Goal: Contribute content

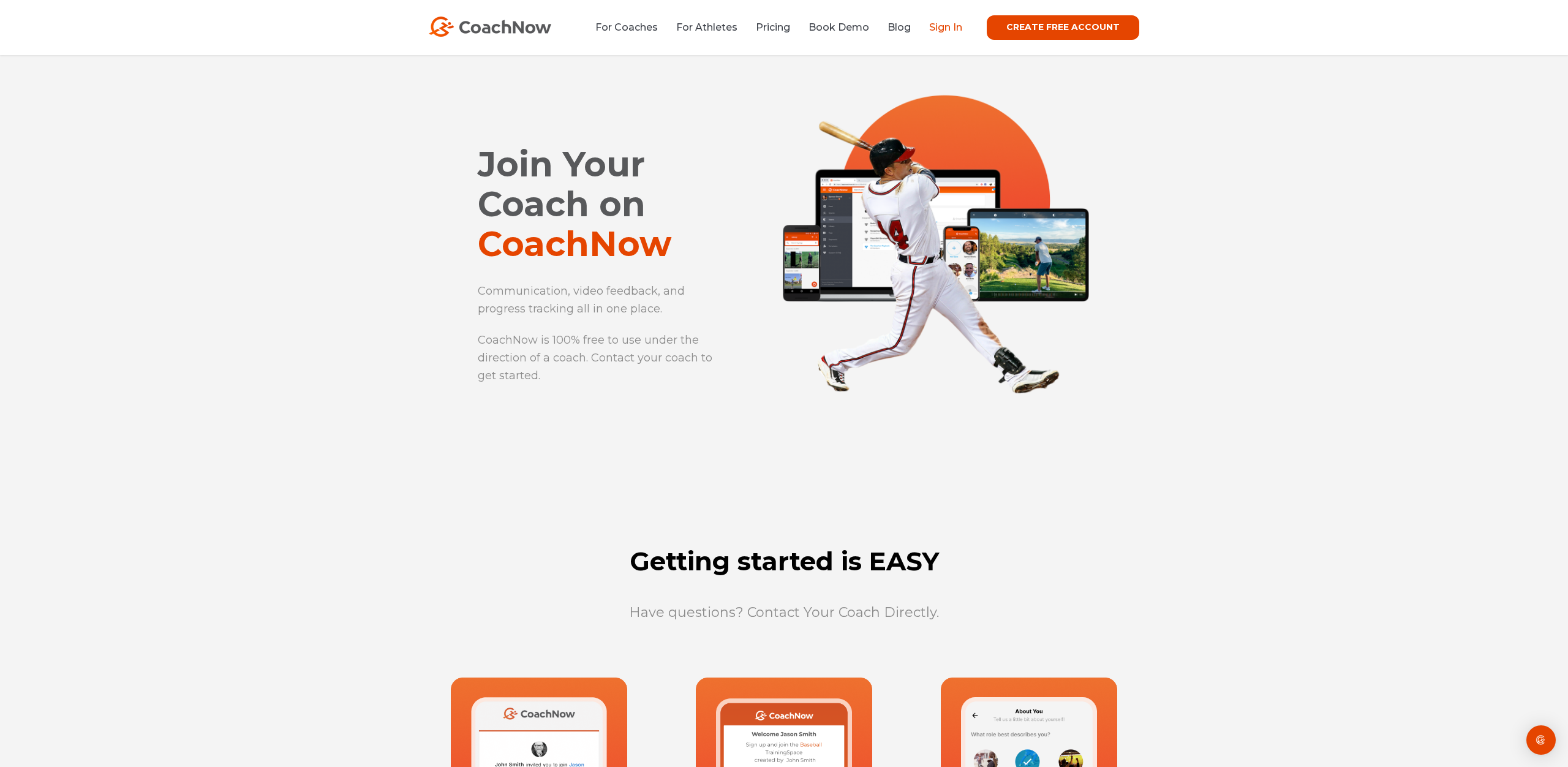
click at [949, 27] on link "Sign In" at bounding box center [945, 27] width 33 height 12
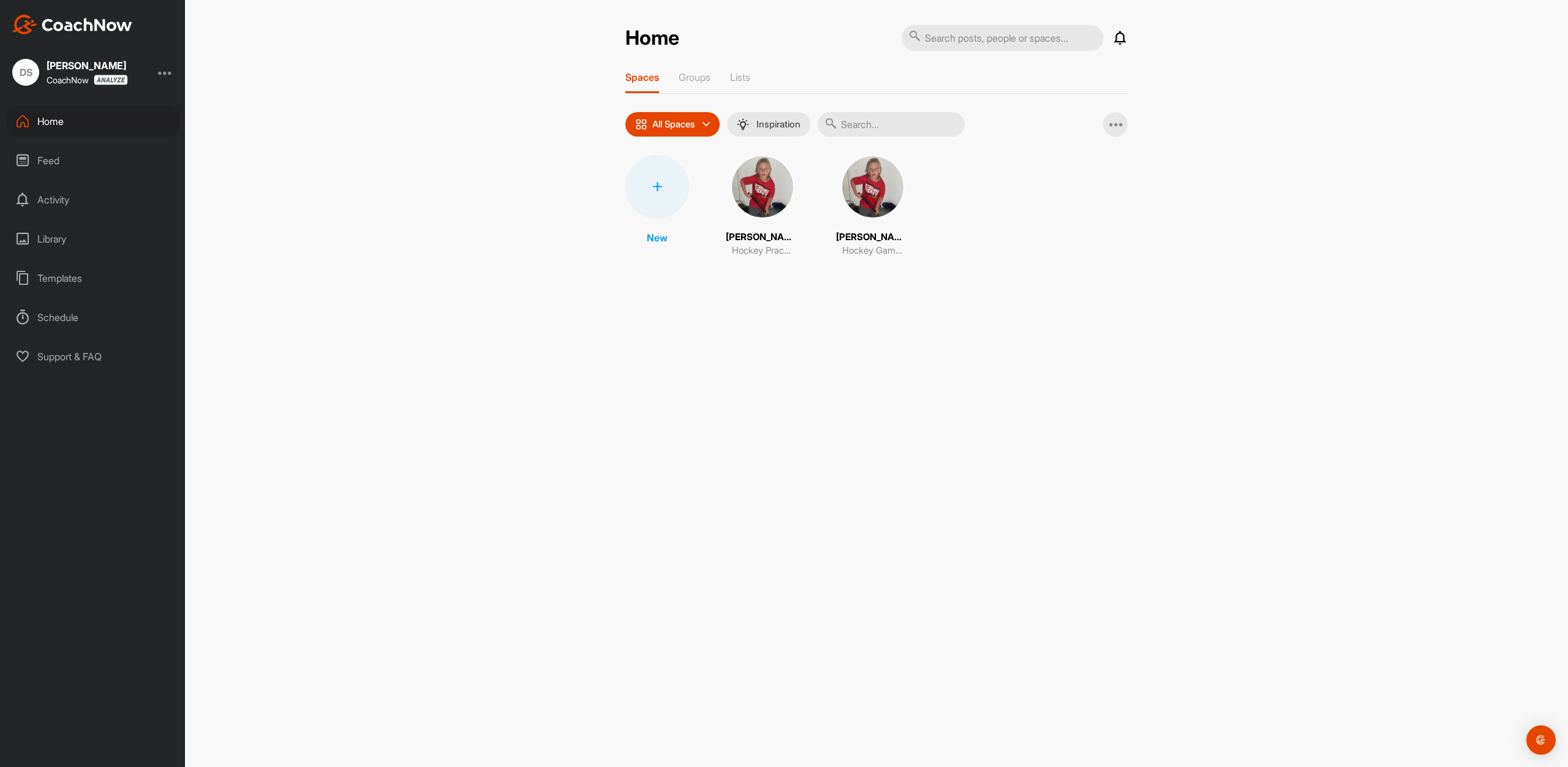
click at [53, 240] on div "Library" at bounding box center [93, 239] width 173 height 31
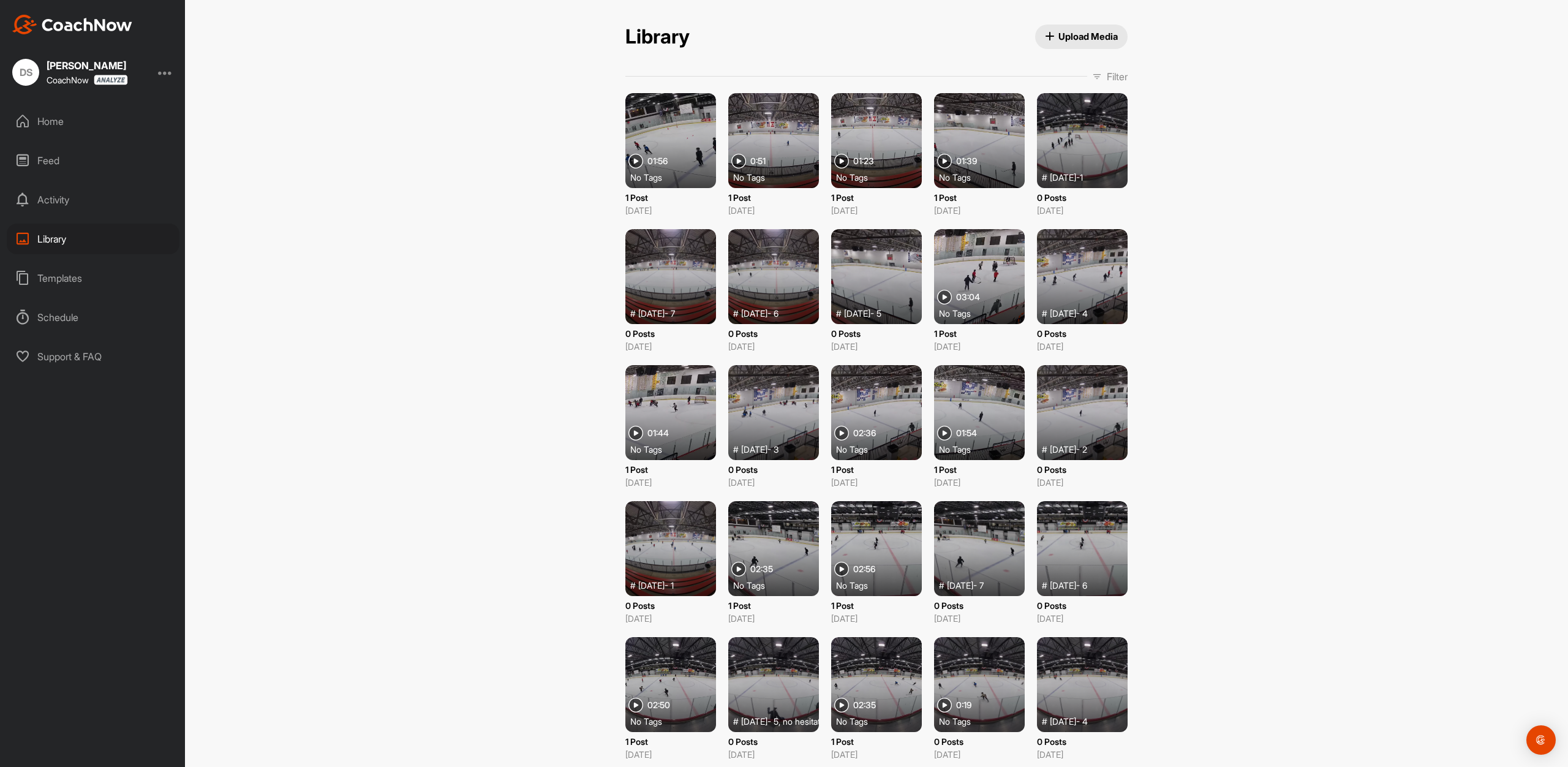
click at [1075, 40] on span "Upload Media" at bounding box center [1081, 36] width 74 height 13
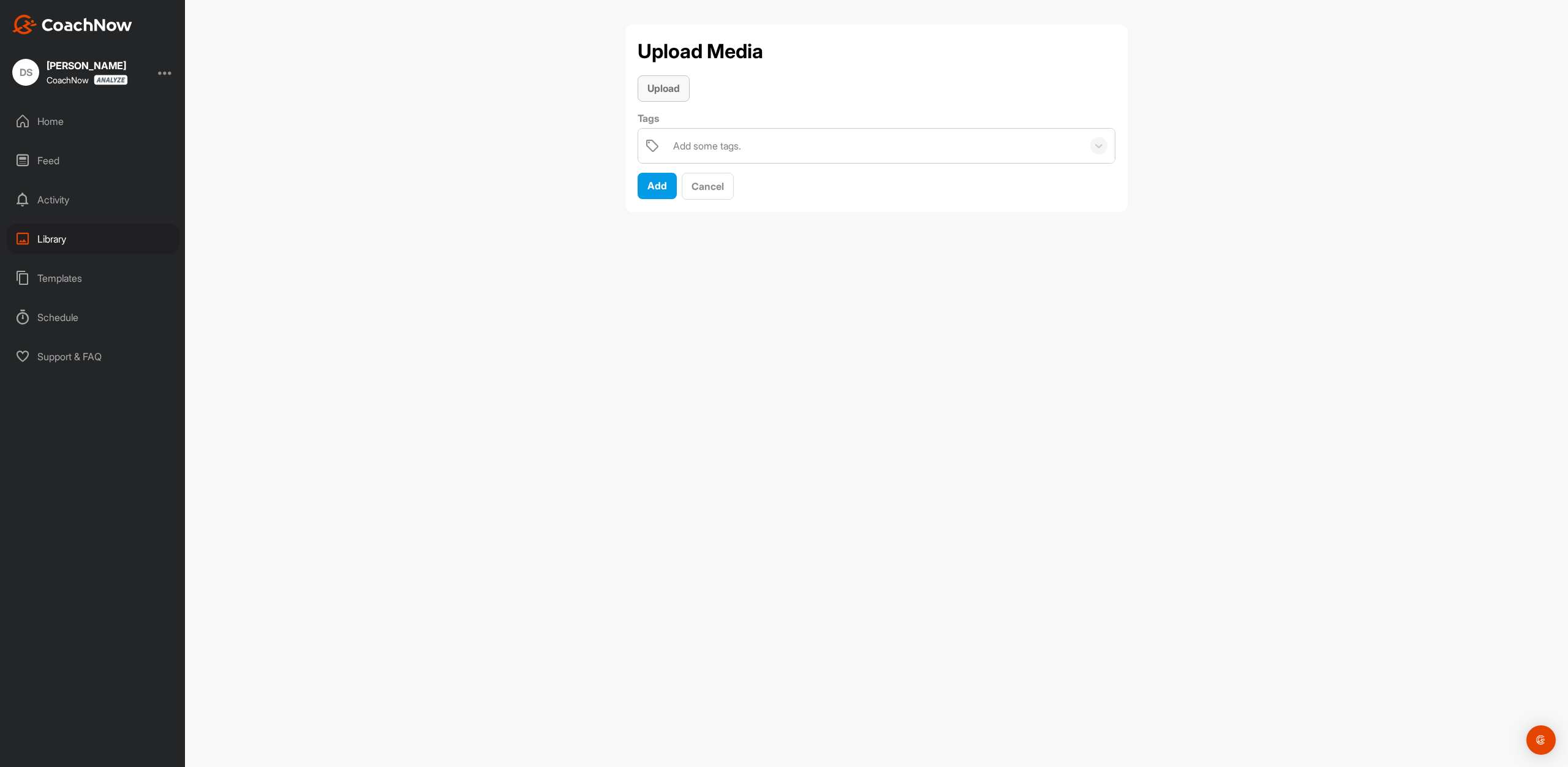
click at [659, 90] on span "Upload" at bounding box center [663, 88] width 32 height 12
click at [695, 212] on div "Add some tags." at bounding box center [707, 214] width 68 height 15
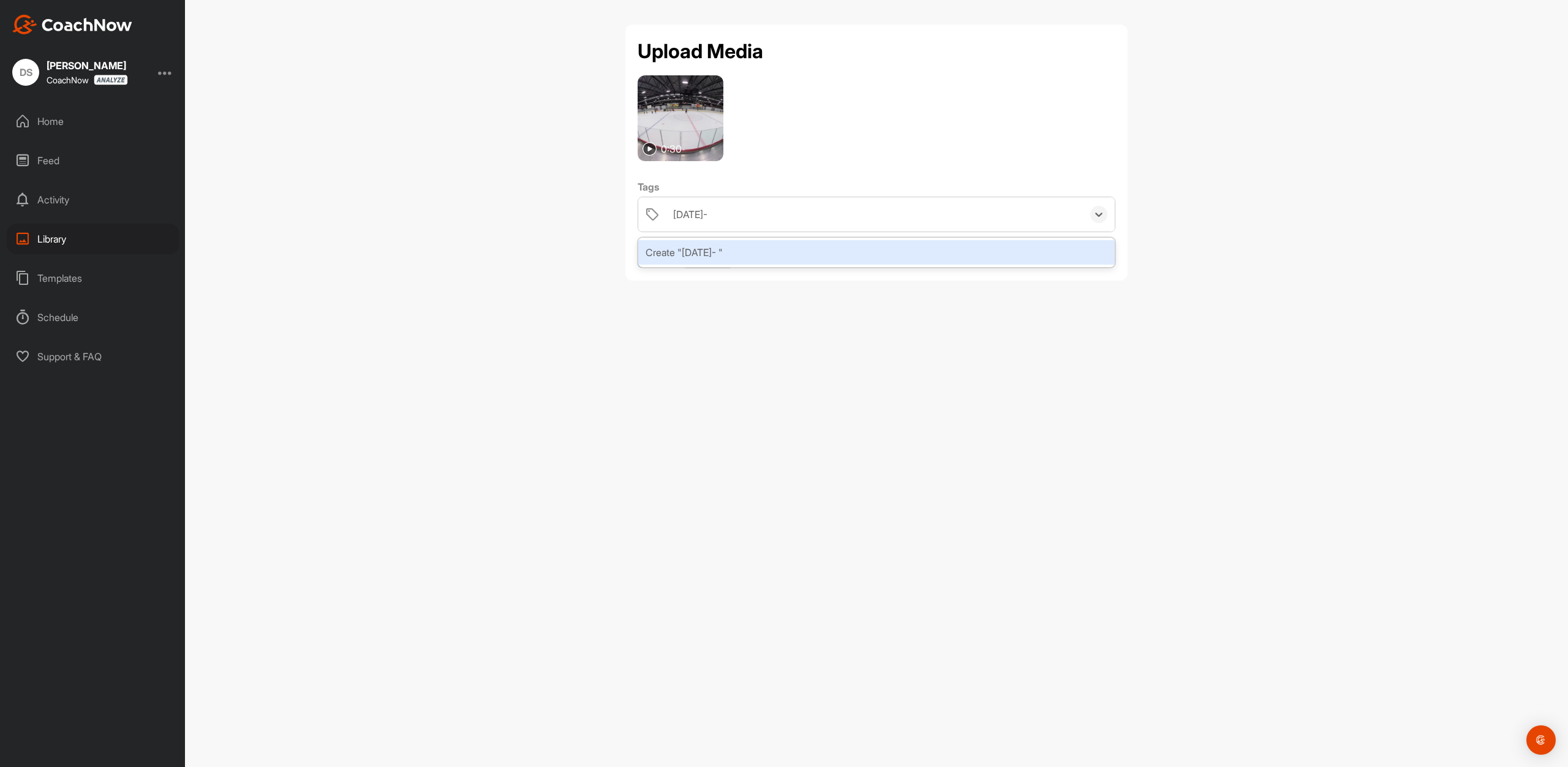
type input "[DATE]- 2"
click at [709, 254] on div "Create "[DATE]- 2"" at bounding box center [876, 252] width 476 height 25
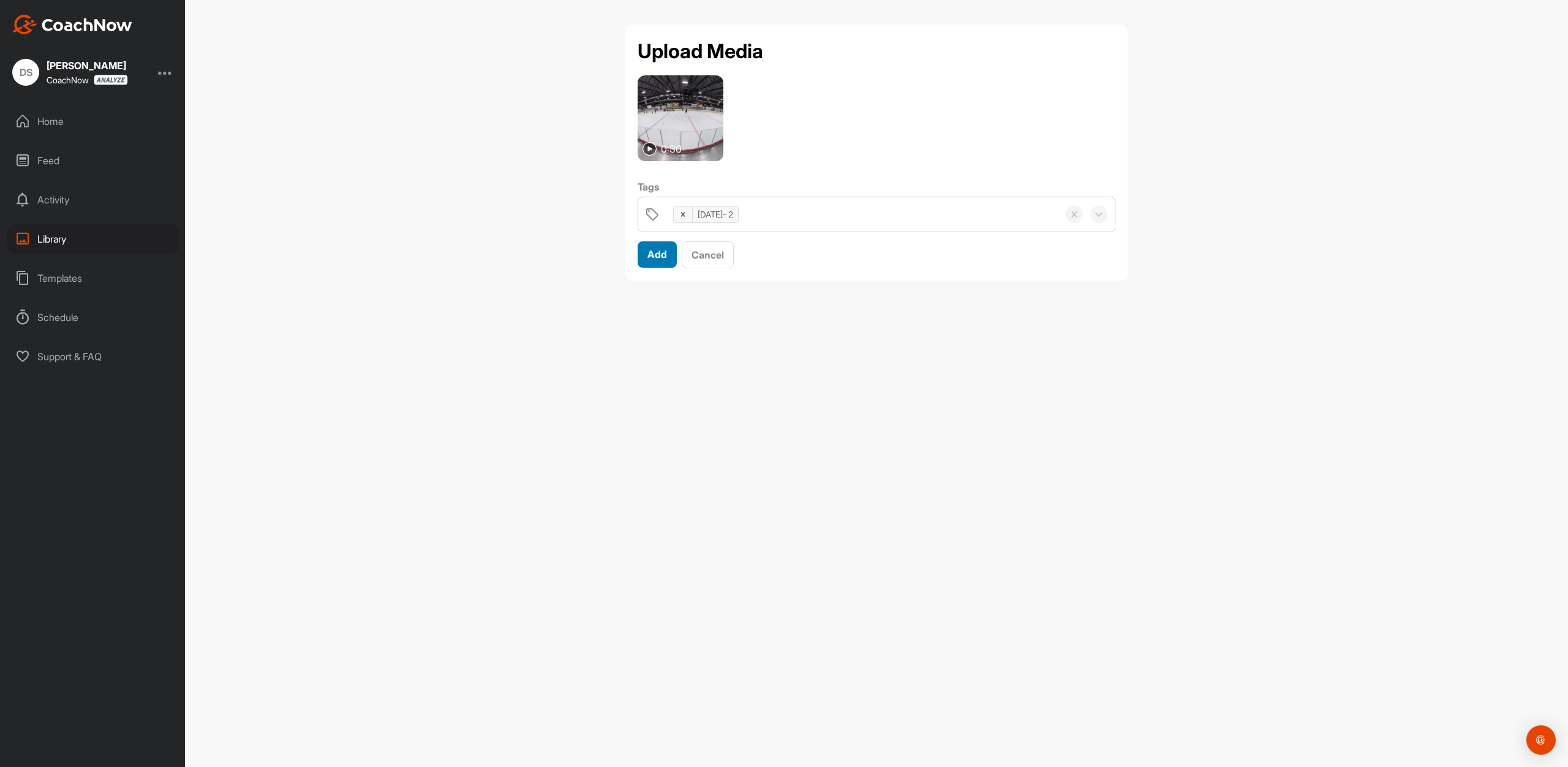
click at [660, 251] on span "Add" at bounding box center [657, 254] width 20 height 12
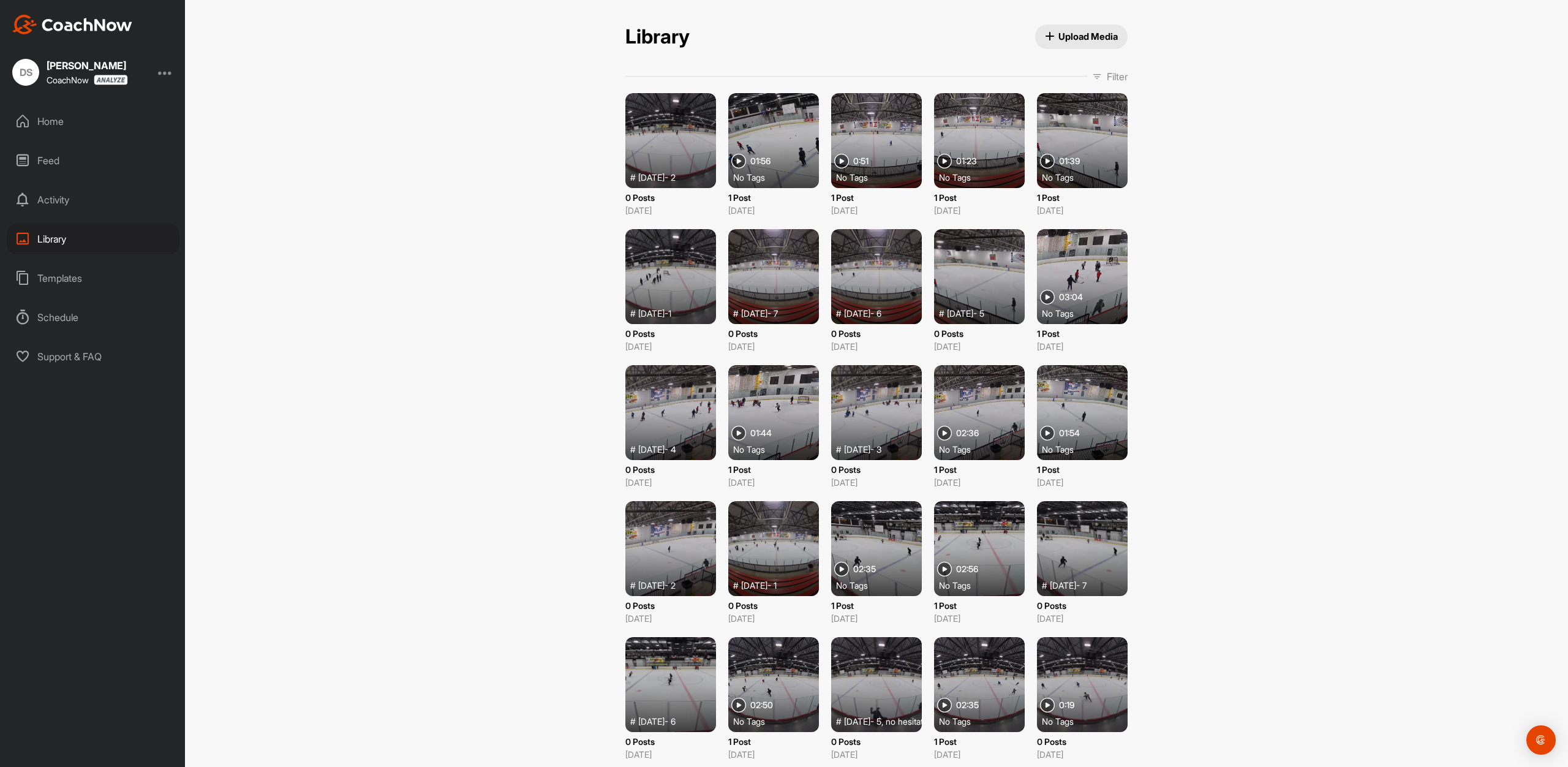
click at [1083, 32] on span "Upload Media" at bounding box center [1081, 36] width 74 height 13
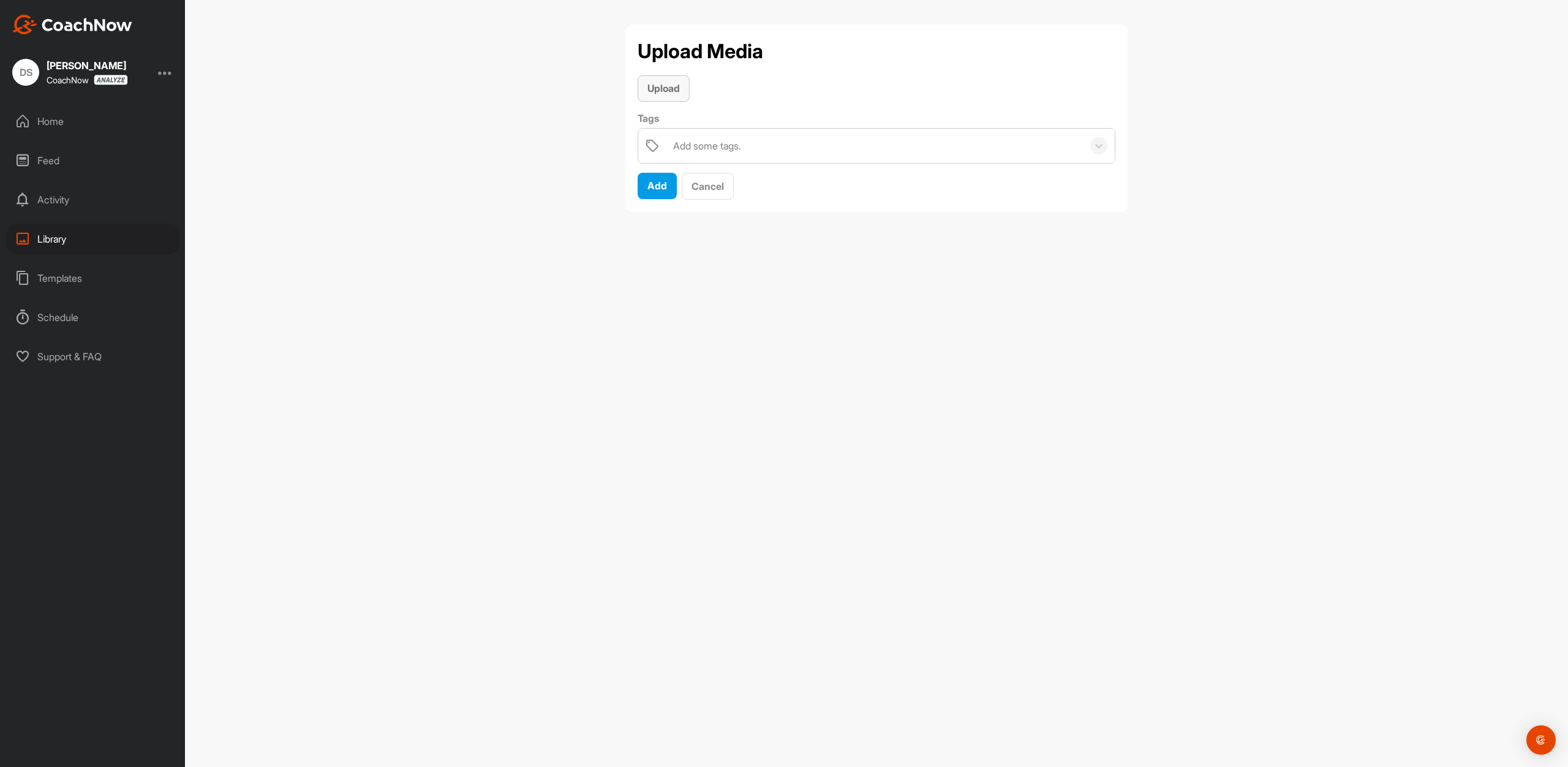
click at [668, 92] on span "Upload" at bounding box center [663, 88] width 32 height 12
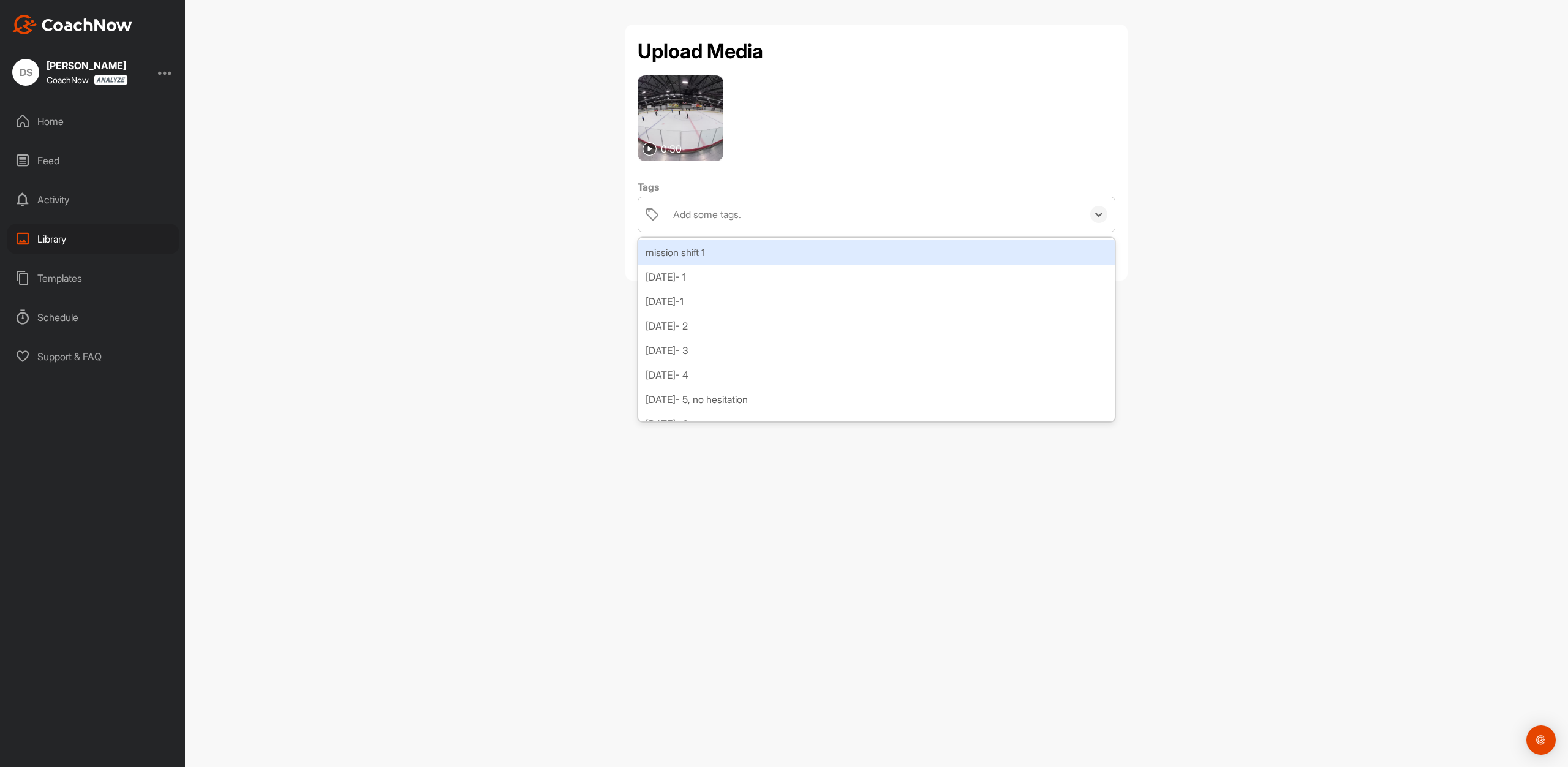
click at [684, 221] on div "Add some tags." at bounding box center [707, 214] width 68 height 15
type input "[DATE]- 3"
click at [701, 249] on div "Create "[DATE]- 3"" at bounding box center [876, 252] width 476 height 25
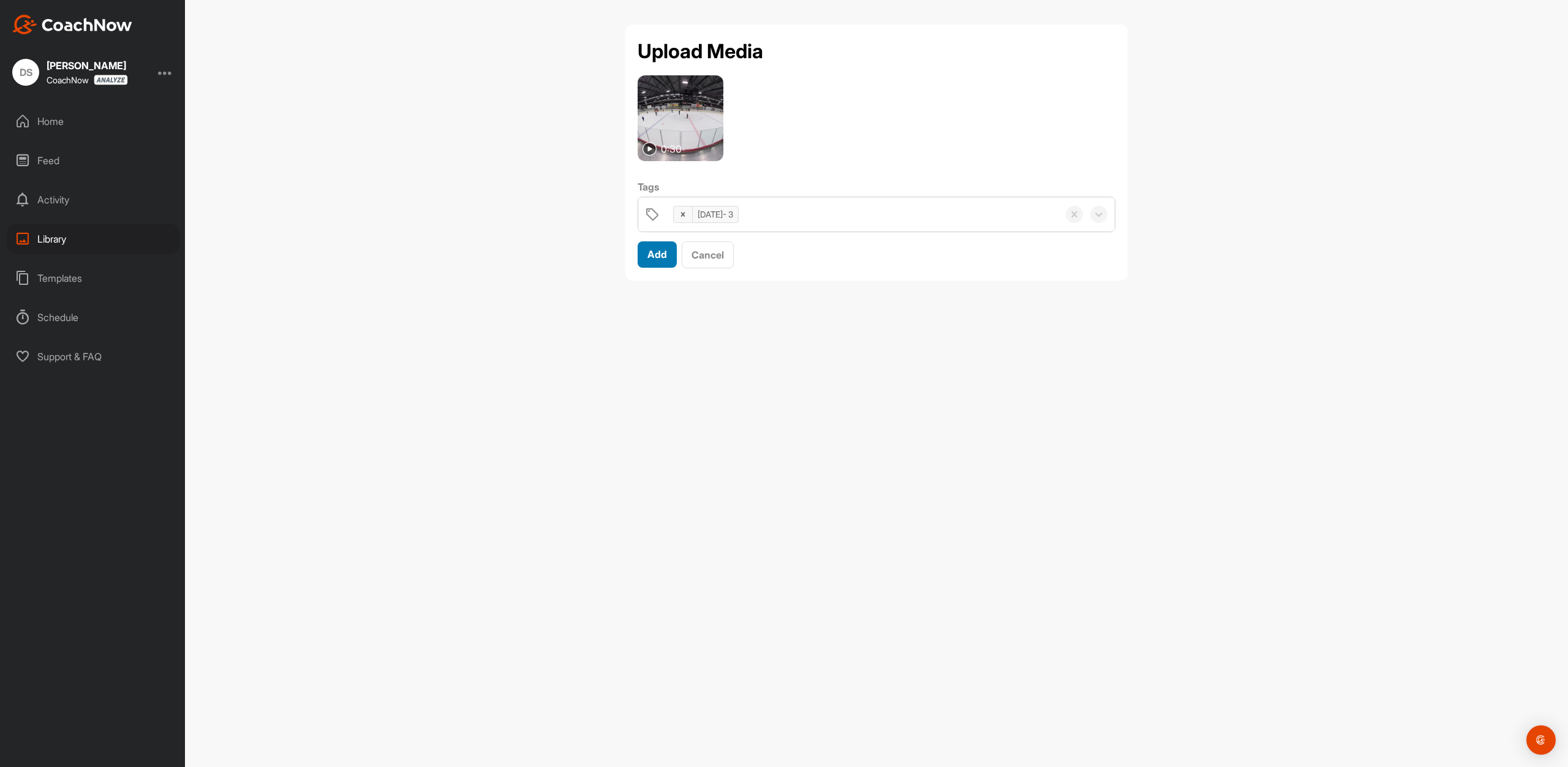
click at [658, 255] on span "Add" at bounding box center [657, 254] width 20 height 12
